Goal: Transaction & Acquisition: Purchase product/service

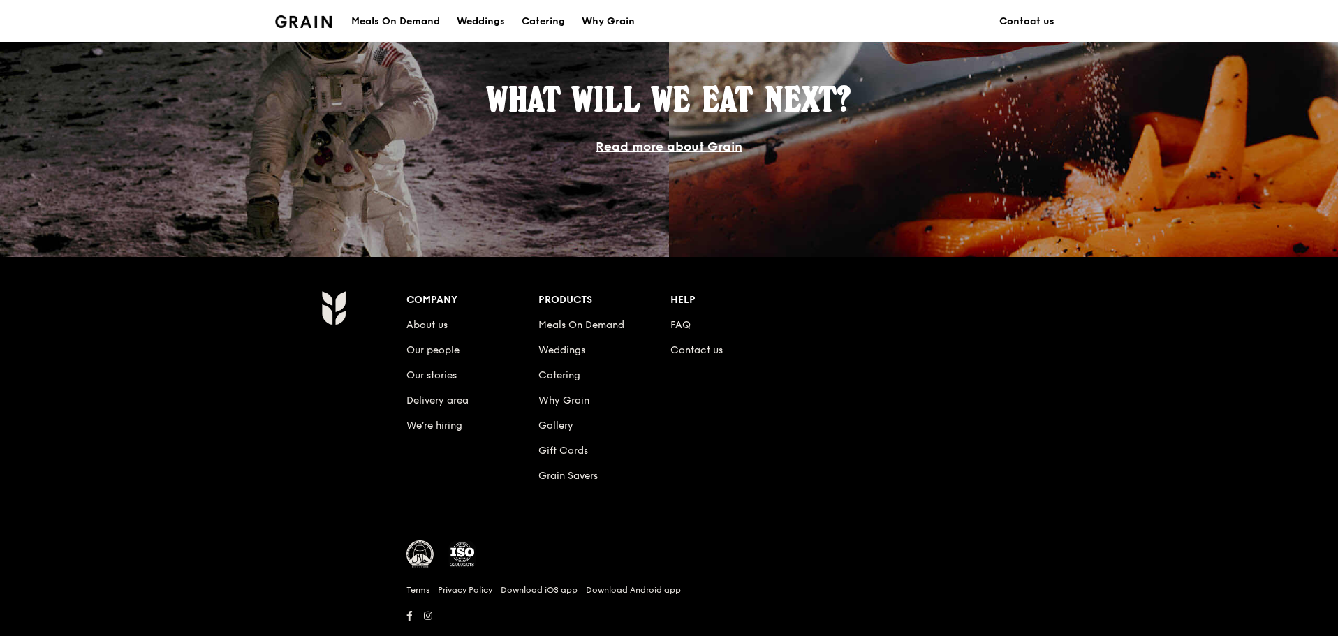
scroll to position [1257, 0]
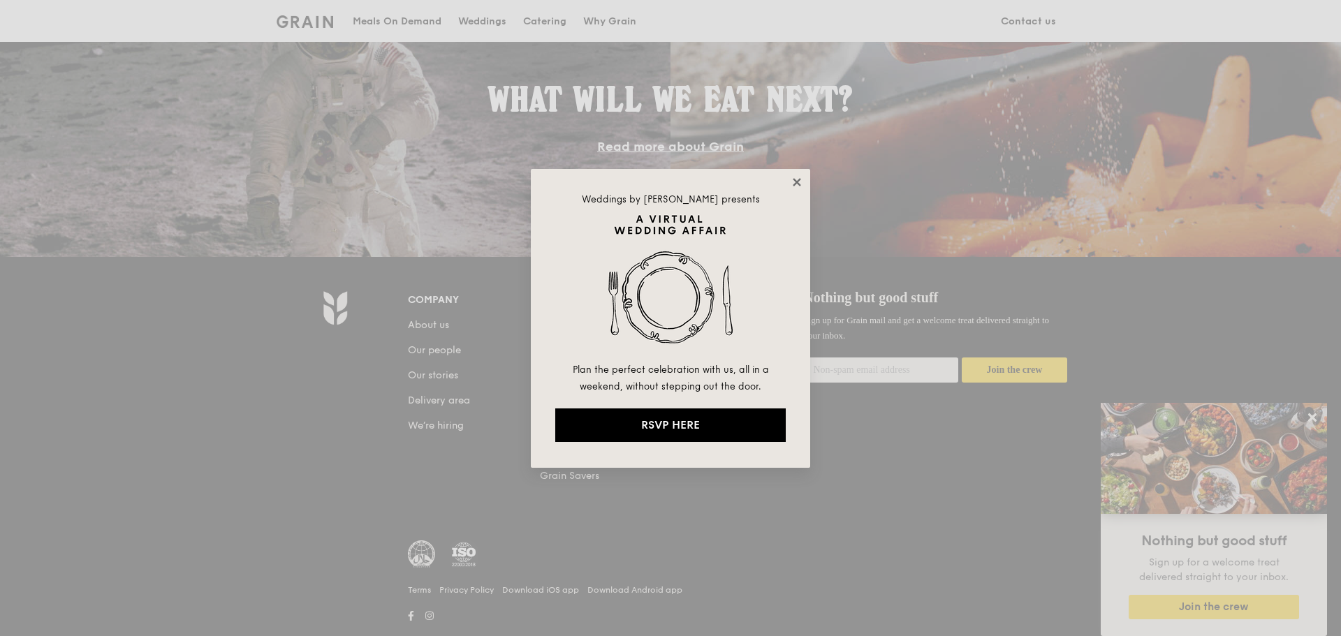
click at [799, 179] on icon at bounding box center [796, 182] width 8 height 8
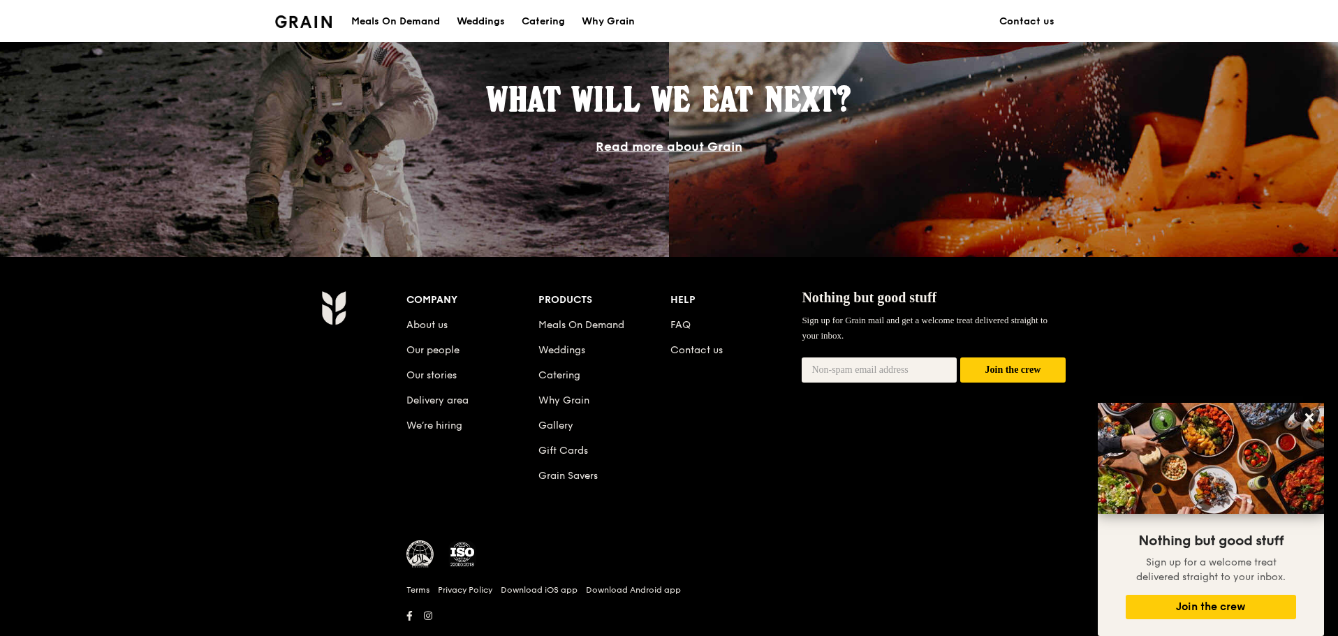
click at [413, 16] on div "Meals On Demand" at bounding box center [395, 22] width 89 height 42
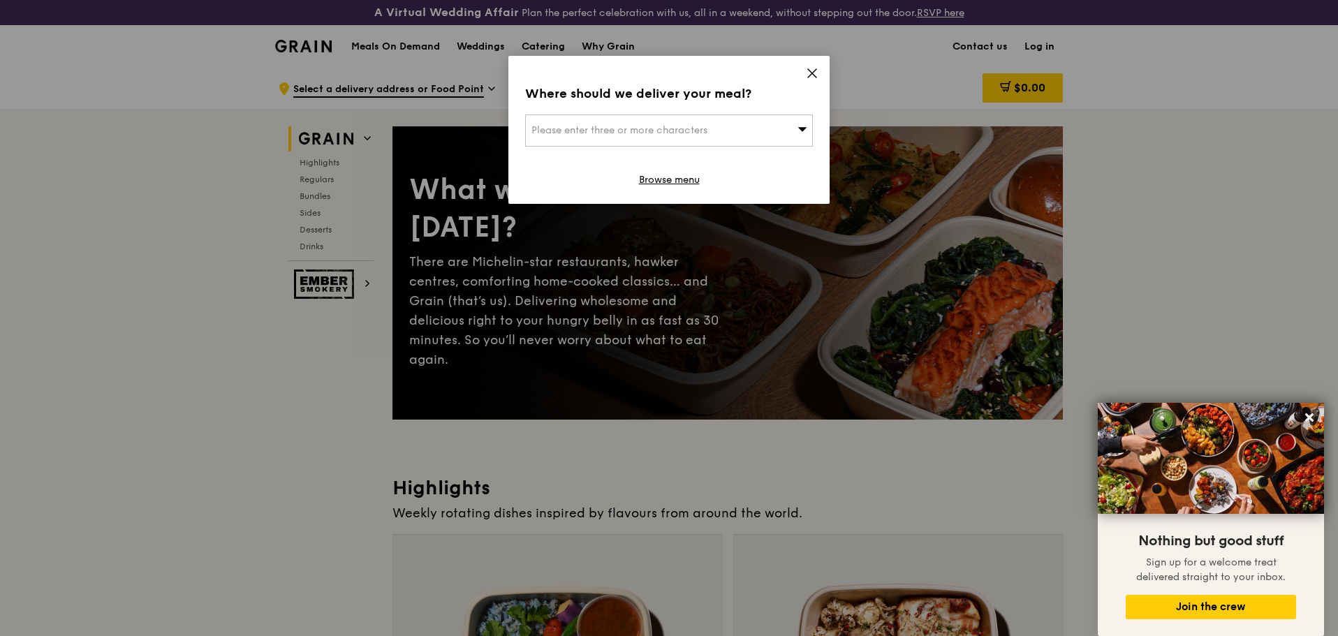
click at [812, 71] on icon at bounding box center [812, 73] width 13 height 13
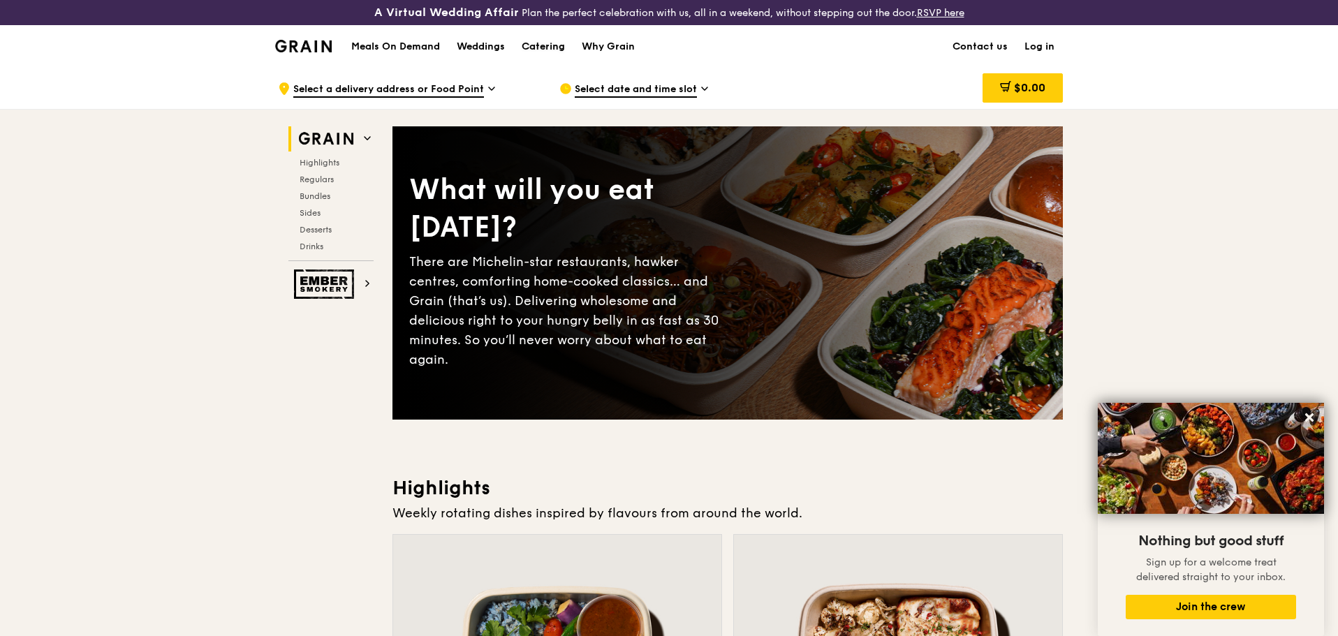
click at [549, 47] on div "Catering" at bounding box center [543, 47] width 43 height 42
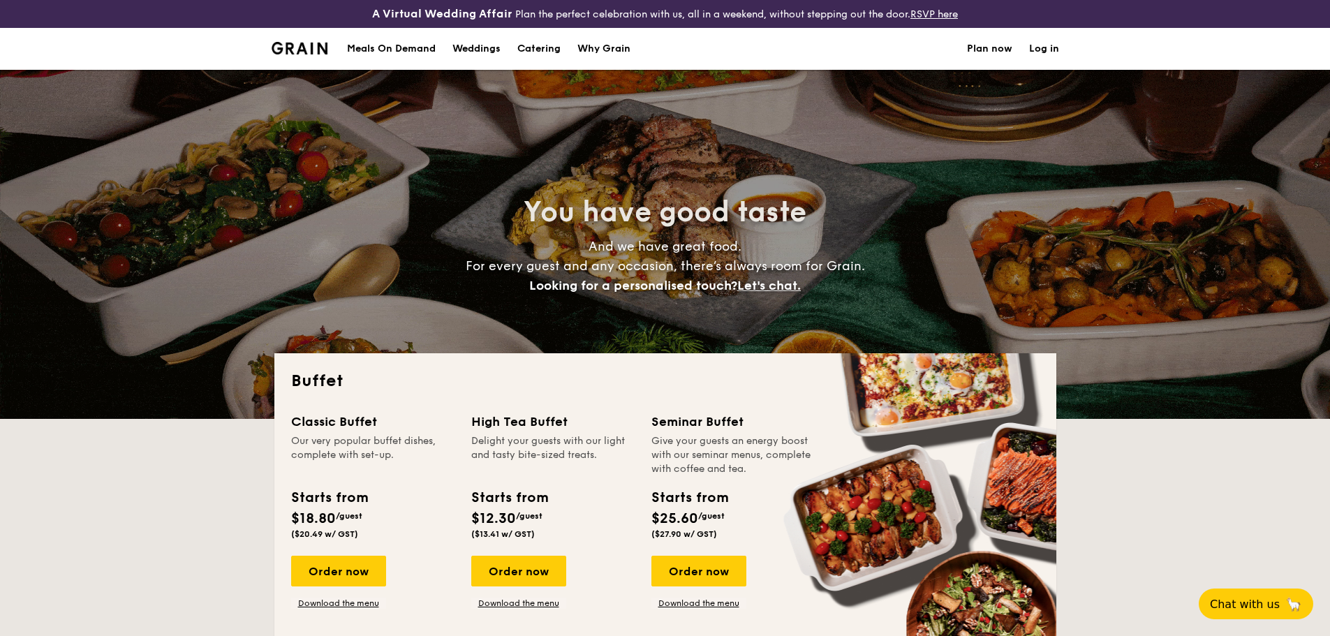
select select
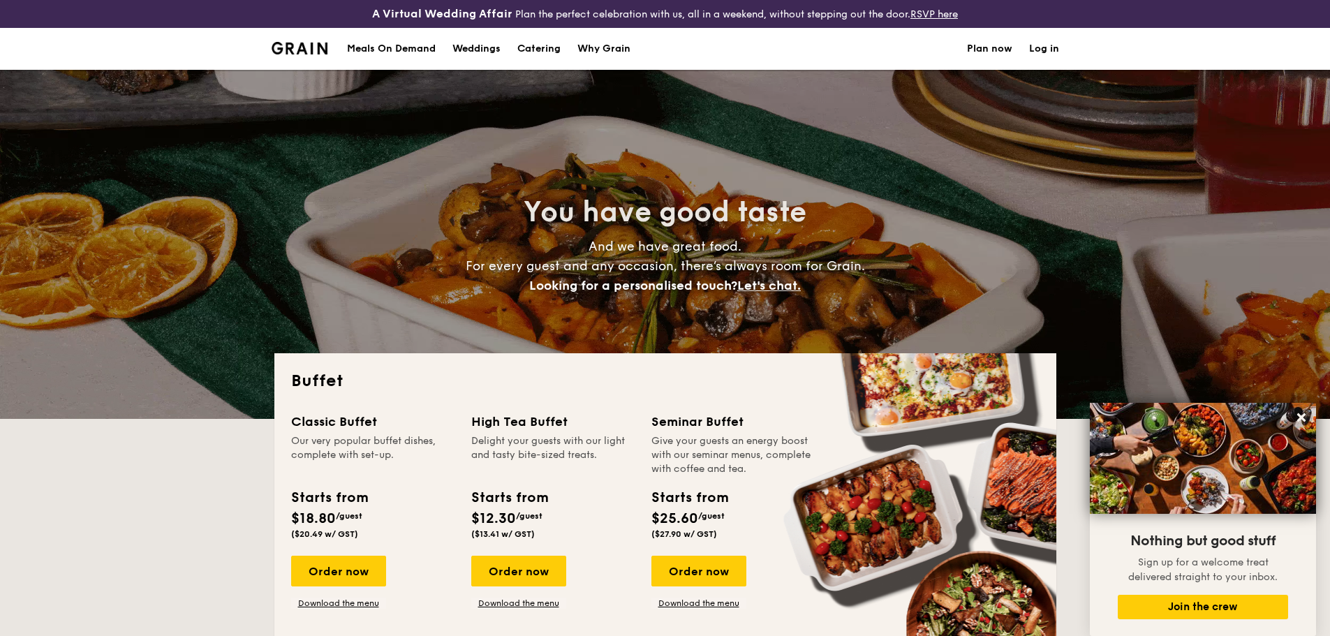
click at [403, 47] on div "Meals On Demand" at bounding box center [391, 49] width 89 height 42
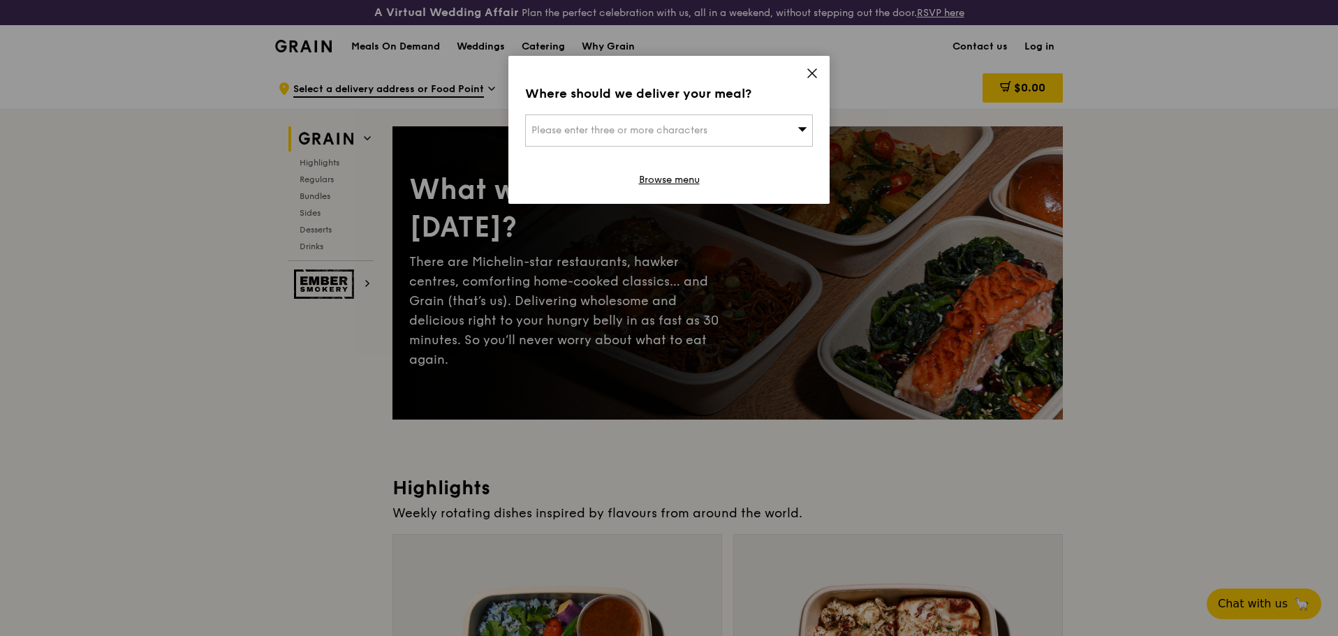
click at [811, 77] on icon at bounding box center [812, 73] width 13 height 13
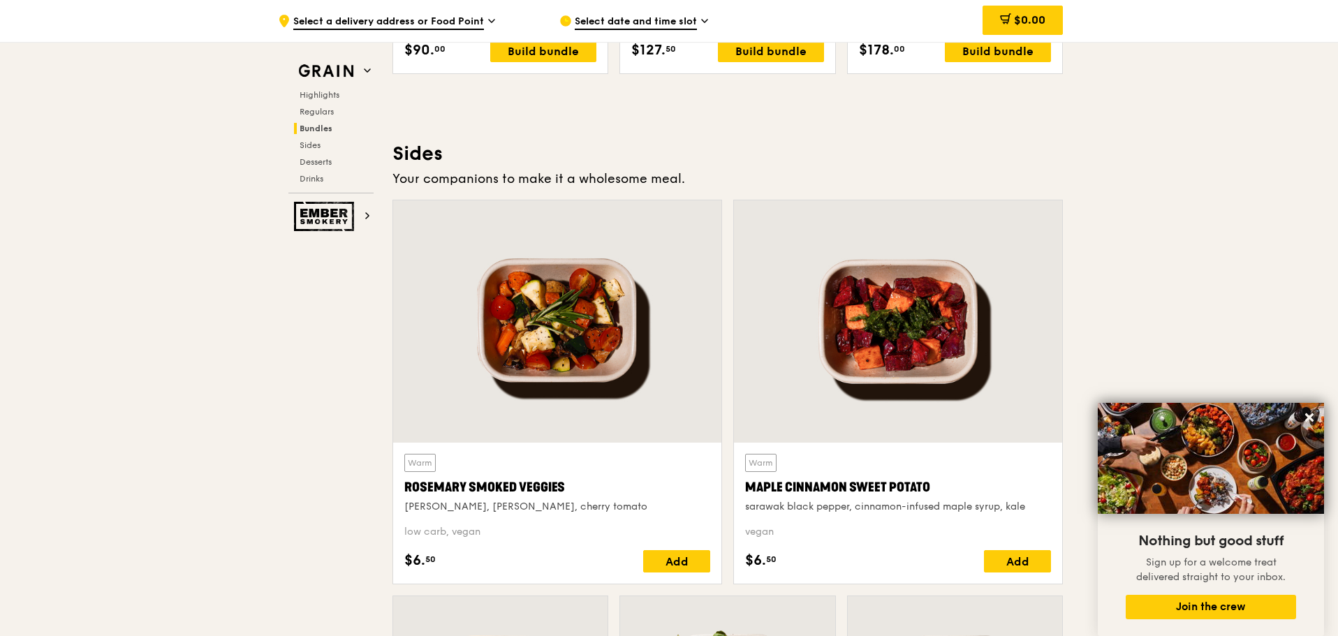
scroll to position [2965, 0]
